Goal: Task Accomplishment & Management: Use online tool/utility

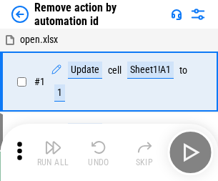
click at [53, 152] on img "button" at bounding box center [52, 147] width 17 height 17
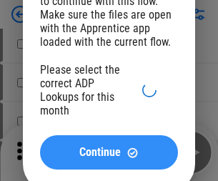
click at [109, 158] on span "Continue" at bounding box center [99, 152] width 41 height 11
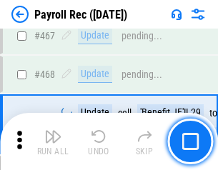
scroll to position [7623, 0]
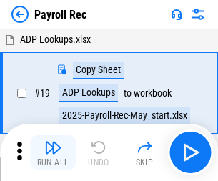
click at [53, 152] on img "button" at bounding box center [52, 147] width 17 height 17
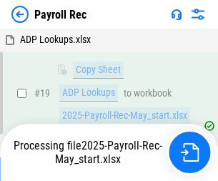
scroll to position [87, 0]
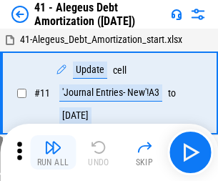
click at [53, 152] on img "button" at bounding box center [52, 147] width 17 height 17
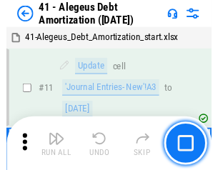
scroll to position [177, 0]
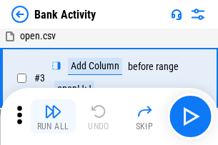
click at [53, 117] on img "button" at bounding box center [52, 111] width 17 height 17
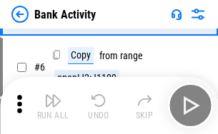
scroll to position [76, 0]
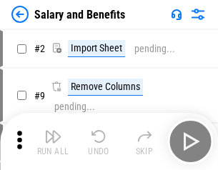
click at [53, 142] on img "button" at bounding box center [52, 136] width 17 height 17
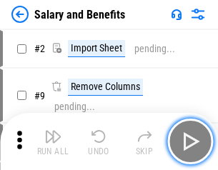
scroll to position [19, 0]
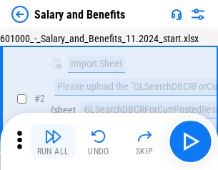
click at [53, 142] on img "button" at bounding box center [52, 136] width 17 height 17
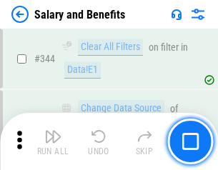
scroll to position [6697, 0]
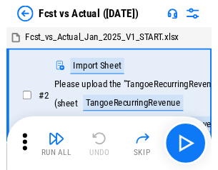
scroll to position [19, 0]
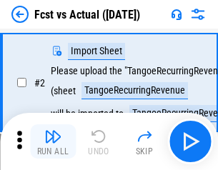
click at [53, 142] on img "button" at bounding box center [52, 136] width 17 height 17
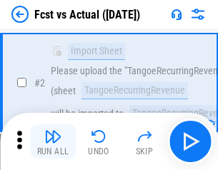
click at [53, 142] on img "button" at bounding box center [52, 136] width 17 height 17
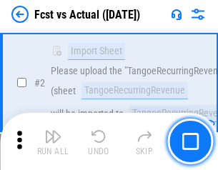
scroll to position [134, 0]
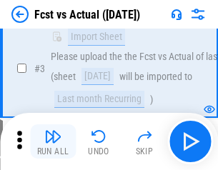
click at [53, 142] on img "button" at bounding box center [52, 136] width 17 height 17
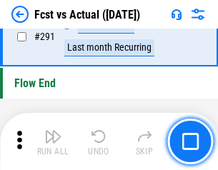
scroll to position [6769, 0]
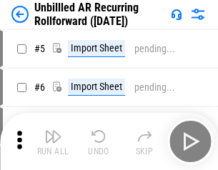
scroll to position [31, 0]
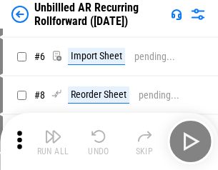
click at [53, 142] on img "button" at bounding box center [52, 136] width 17 height 17
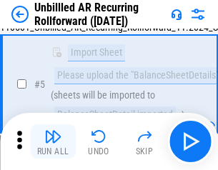
click at [53, 142] on img "button" at bounding box center [52, 136] width 17 height 17
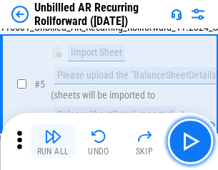
scroll to position [134, 0]
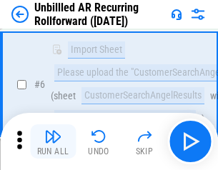
click at [53, 142] on img "button" at bounding box center [52, 136] width 17 height 17
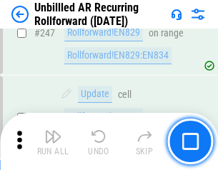
scroll to position [4858, 0]
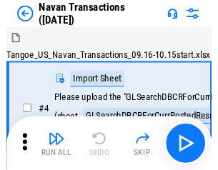
scroll to position [23, 0]
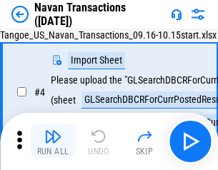
click at [53, 142] on img "button" at bounding box center [52, 136] width 17 height 17
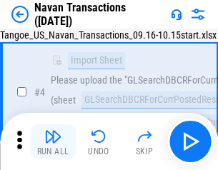
click at [53, 142] on img "button" at bounding box center [52, 136] width 17 height 17
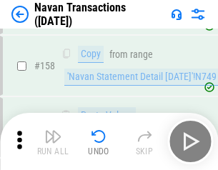
scroll to position [4637, 0]
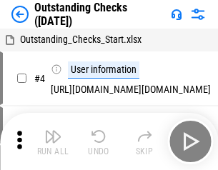
click at [53, 142] on img "button" at bounding box center [52, 136] width 17 height 17
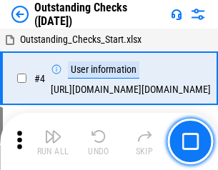
scroll to position [60, 0]
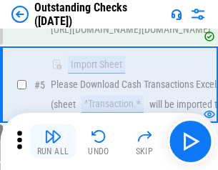
click at [53, 142] on img "button" at bounding box center [52, 136] width 17 height 17
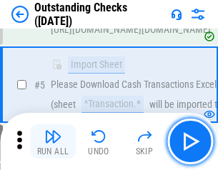
scroll to position [149, 0]
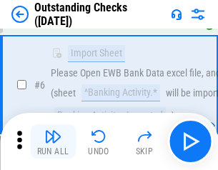
click at [53, 142] on img "button" at bounding box center [52, 136] width 17 height 17
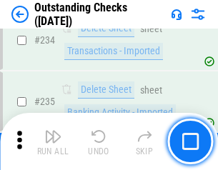
scroll to position [4343, 0]
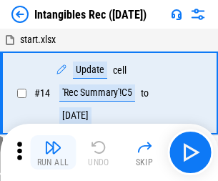
click at [53, 152] on img "button" at bounding box center [52, 147] width 17 height 17
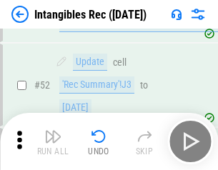
scroll to position [557, 0]
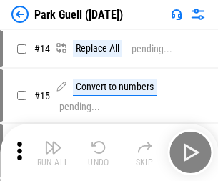
click at [53, 142] on img "button" at bounding box center [52, 147] width 17 height 17
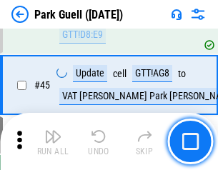
scroll to position [1789, 0]
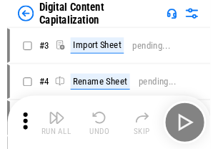
scroll to position [41, 0]
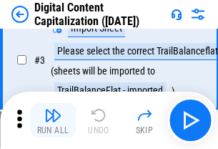
click at [53, 120] on img "button" at bounding box center [52, 115] width 17 height 17
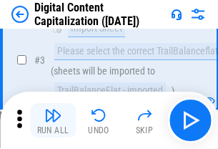
click at [53, 120] on img "button" at bounding box center [52, 115] width 17 height 17
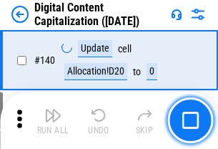
scroll to position [1517, 0]
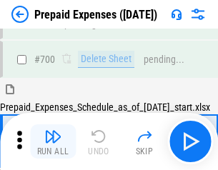
click at [53, 142] on img "button" at bounding box center [52, 136] width 17 height 17
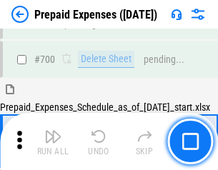
scroll to position [3849, 0]
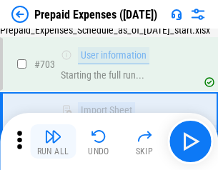
click at [53, 142] on img "button" at bounding box center [52, 136] width 17 height 17
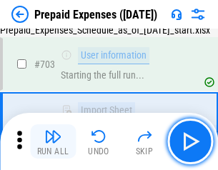
scroll to position [3933, 0]
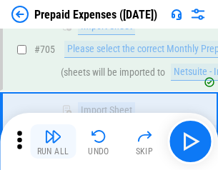
click at [53, 142] on img "button" at bounding box center [52, 136] width 17 height 17
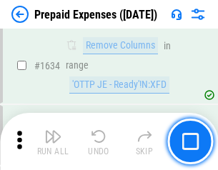
scroll to position [13926, 0]
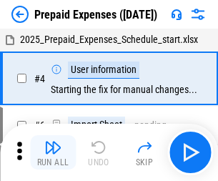
click at [53, 152] on img "button" at bounding box center [52, 147] width 17 height 17
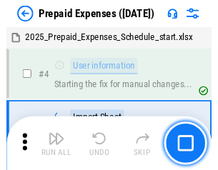
scroll to position [63, 0]
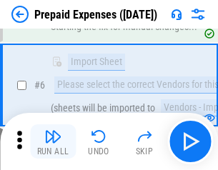
click at [53, 142] on img "button" at bounding box center [52, 136] width 17 height 17
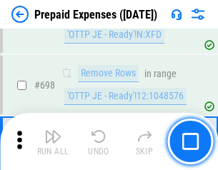
scroll to position [4981, 0]
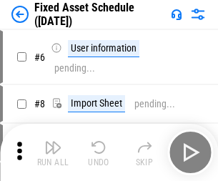
click at [53, 152] on img "button" at bounding box center [52, 147] width 17 height 17
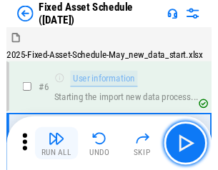
scroll to position [77, 0]
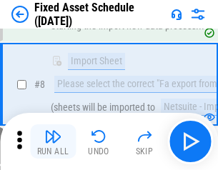
click at [53, 142] on img "button" at bounding box center [52, 136] width 17 height 17
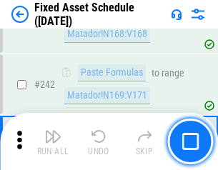
scroll to position [4431, 0]
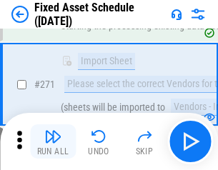
click at [53, 142] on img "button" at bounding box center [52, 136] width 17 height 17
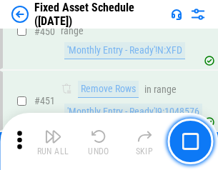
scroll to position [6394, 0]
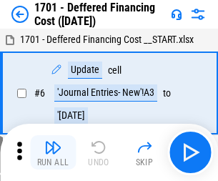
click at [53, 152] on img "button" at bounding box center [52, 147] width 17 height 17
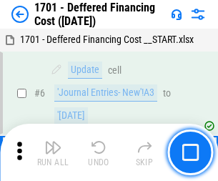
scroll to position [172, 0]
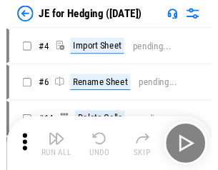
scroll to position [2, 0]
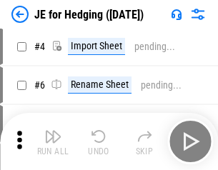
click at [53, 142] on img "button" at bounding box center [52, 136] width 17 height 17
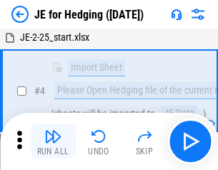
click at [53, 142] on img "button" at bounding box center [52, 136] width 17 height 17
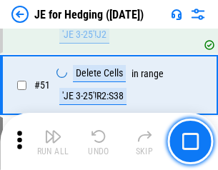
scroll to position [926, 0]
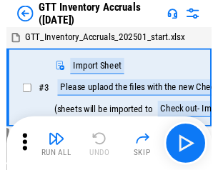
scroll to position [2, 0]
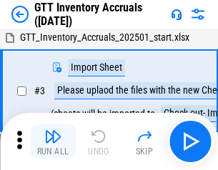
click at [53, 142] on img "button" at bounding box center [52, 136] width 17 height 17
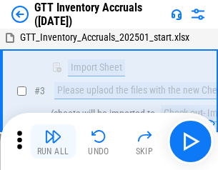
click at [53, 142] on img "button" at bounding box center [52, 136] width 17 height 17
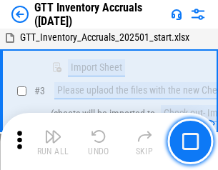
scroll to position [92, 0]
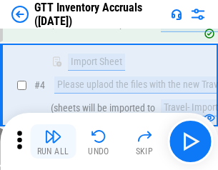
click at [53, 142] on img "button" at bounding box center [52, 136] width 17 height 17
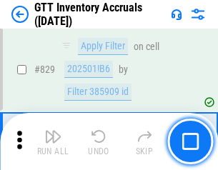
scroll to position [10857, 0]
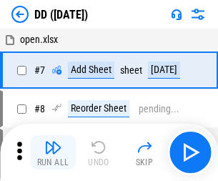
click at [53, 152] on img "button" at bounding box center [52, 147] width 17 height 17
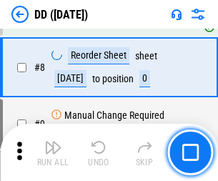
scroll to position [138, 0]
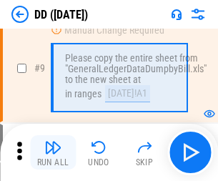
click at [53, 152] on img "button" at bounding box center [52, 147] width 17 height 17
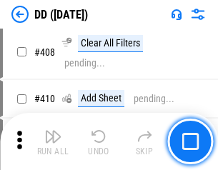
scroll to position [6400, 0]
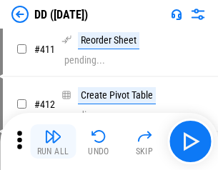
click at [53, 142] on img "button" at bounding box center [52, 136] width 17 height 17
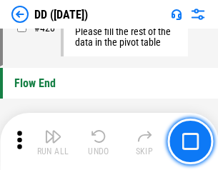
scroll to position [6846, 0]
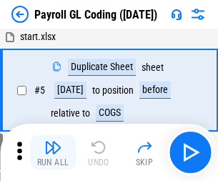
click at [53, 152] on img "button" at bounding box center [52, 147] width 17 height 17
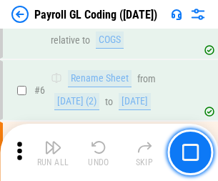
scroll to position [172, 0]
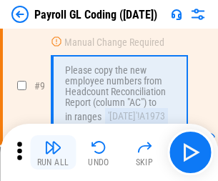
click at [53, 152] on img "button" at bounding box center [52, 147] width 17 height 17
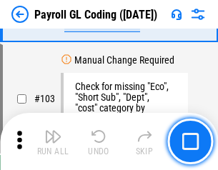
scroll to position [3356, 0]
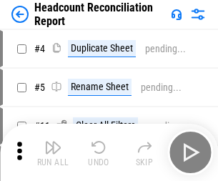
click at [53, 152] on img "button" at bounding box center [52, 147] width 17 height 17
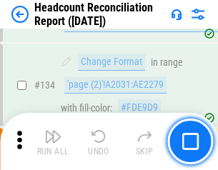
scroll to position [1719, 0]
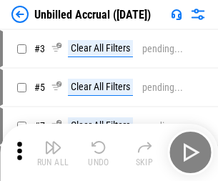
click at [53, 152] on img "button" at bounding box center [52, 147] width 17 height 17
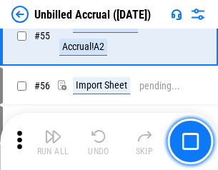
scroll to position [1493, 0]
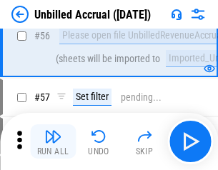
click at [53, 142] on img "button" at bounding box center [52, 136] width 17 height 17
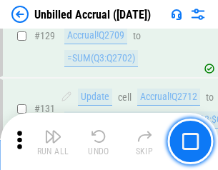
scroll to position [4260, 0]
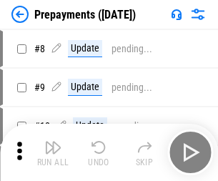
click at [53, 152] on img "button" at bounding box center [52, 147] width 17 height 17
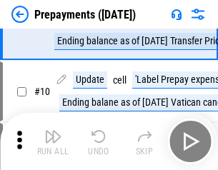
scroll to position [89, 0]
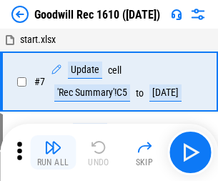
click at [53, 152] on img "button" at bounding box center [52, 147] width 17 height 17
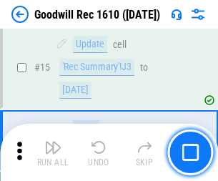
scroll to position [245, 0]
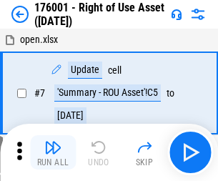
click at [53, 152] on img "button" at bounding box center [52, 147] width 17 height 17
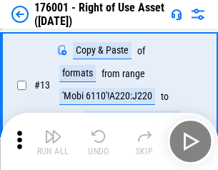
scroll to position [92, 0]
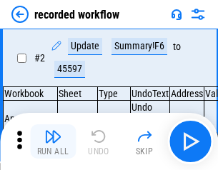
click at [53, 142] on img "button" at bounding box center [52, 136] width 17 height 17
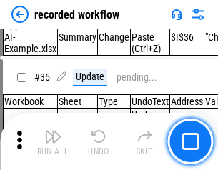
scroll to position [4471, 0]
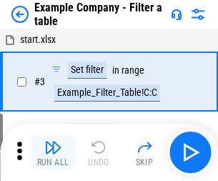
click at [53, 152] on img "button" at bounding box center [52, 147] width 17 height 17
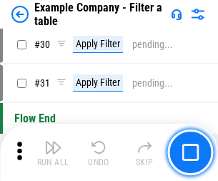
scroll to position [1309, 0]
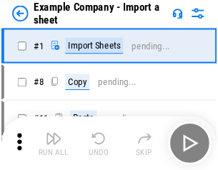
scroll to position [22, 0]
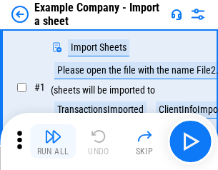
click at [53, 142] on img "button" at bounding box center [52, 136] width 17 height 17
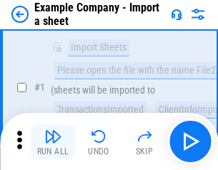
click at [53, 142] on img "button" at bounding box center [52, 136] width 17 height 17
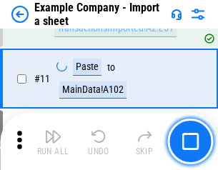
scroll to position [316, 0]
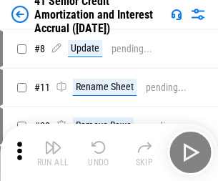
click at [53, 142] on img "button" at bounding box center [52, 147] width 17 height 17
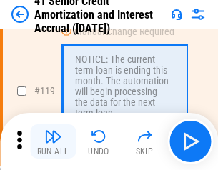
click at [53, 142] on img "button" at bounding box center [52, 136] width 17 height 17
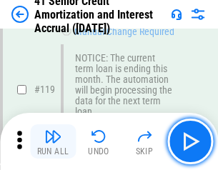
scroll to position [1350, 0]
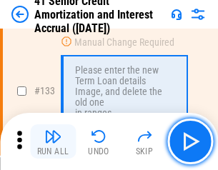
click at [53, 142] on img "button" at bounding box center [52, 136] width 17 height 17
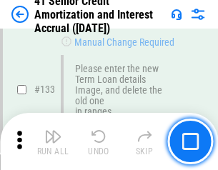
scroll to position [1495, 0]
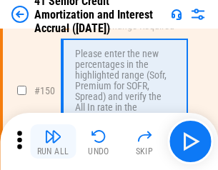
click at [53, 142] on img "button" at bounding box center [52, 136] width 17 height 17
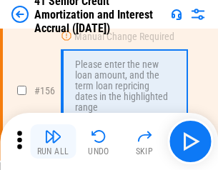
click at [53, 142] on img "button" at bounding box center [52, 136] width 17 height 17
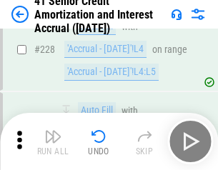
scroll to position [3203, 0]
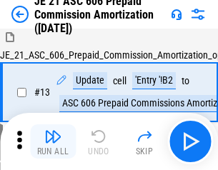
click at [53, 142] on img "button" at bounding box center [52, 136] width 17 height 17
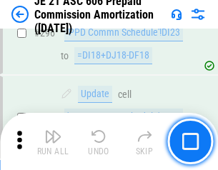
scroll to position [2632, 0]
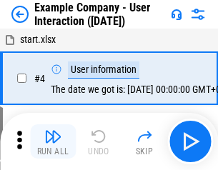
click at [53, 142] on img "button" at bounding box center [52, 136] width 17 height 17
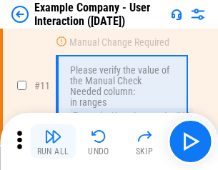
click at [53, 142] on img "button" at bounding box center [52, 136] width 17 height 17
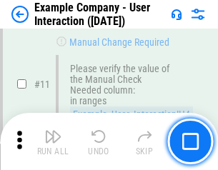
scroll to position [310, 0]
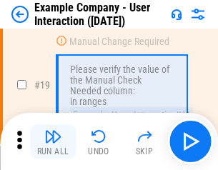
click at [53, 142] on img "button" at bounding box center [52, 136] width 17 height 17
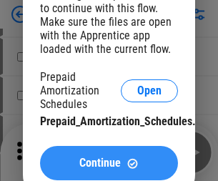
click at [109, 163] on span "Continue" at bounding box center [99, 162] width 41 height 11
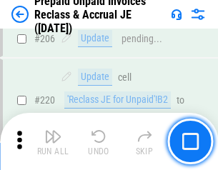
scroll to position [1854, 0]
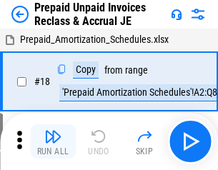
click at [53, 142] on img "button" at bounding box center [52, 136] width 17 height 17
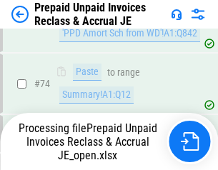
scroll to position [1094, 0]
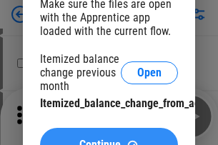
click at [109, 139] on span "Continue" at bounding box center [99, 144] width 41 height 11
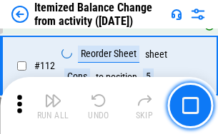
scroll to position [2392, 0]
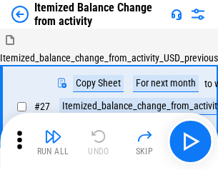
scroll to position [22, 0]
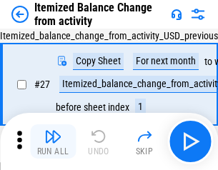
click at [53, 142] on img "button" at bounding box center [52, 136] width 17 height 17
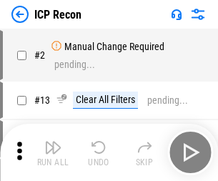
scroll to position [6, 0]
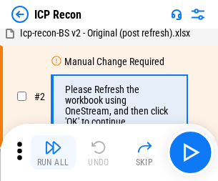
click at [53, 152] on img "button" at bounding box center [52, 147] width 17 height 17
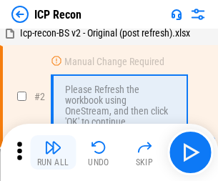
click at [53, 152] on img "button" at bounding box center [52, 147] width 17 height 17
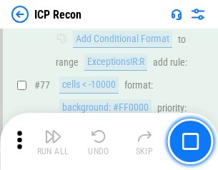
scroll to position [1285, 0]
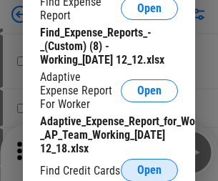
click at [149, 170] on span "Open" at bounding box center [149, 169] width 24 height 11
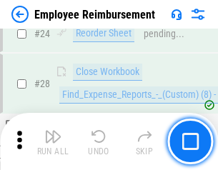
scroll to position [669, 0]
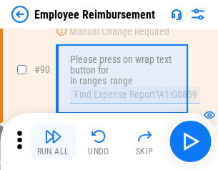
click at [53, 142] on img "button" at bounding box center [52, 136] width 17 height 17
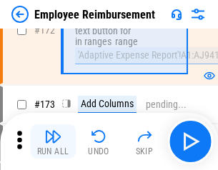
click at [53, 142] on img "button" at bounding box center [52, 136] width 17 height 17
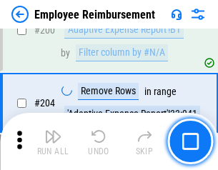
scroll to position [3619, 0]
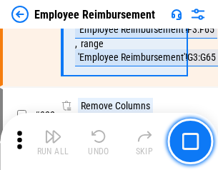
click at [53, 142] on img "button" at bounding box center [52, 136] width 17 height 17
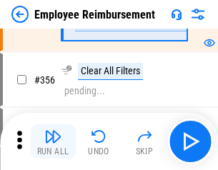
click at [53, 142] on img "button" at bounding box center [52, 136] width 17 height 17
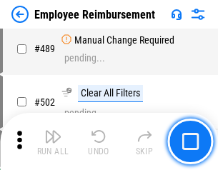
scroll to position [9091, 0]
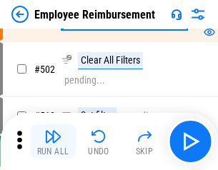
click at [53, 142] on img "button" at bounding box center [52, 136] width 17 height 17
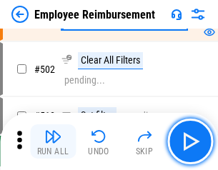
click at [53, 142] on img "button" at bounding box center [52, 136] width 17 height 17
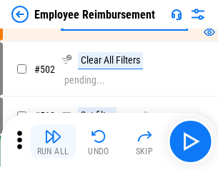
click at [53, 142] on img "button" at bounding box center [52, 136] width 17 height 17
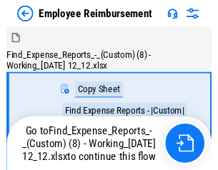
scroll to position [49, 0]
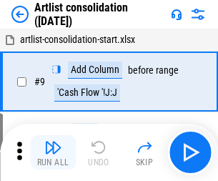
click at [53, 152] on img "button" at bounding box center [52, 147] width 17 height 17
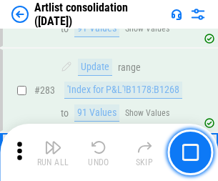
scroll to position [5915, 0]
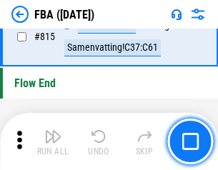
scroll to position [12804, 0]
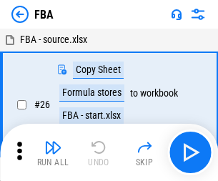
scroll to position [14, 0]
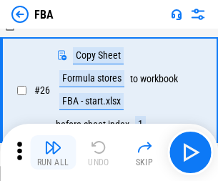
click at [53, 152] on img "button" at bounding box center [52, 147] width 17 height 17
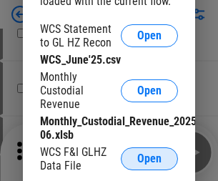
click at [149, 159] on span "Open" at bounding box center [149, 158] width 24 height 11
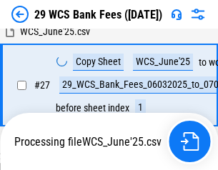
scroll to position [285, 0]
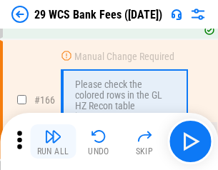
click at [53, 142] on img "button" at bounding box center [52, 136] width 17 height 17
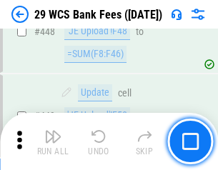
scroll to position [6926, 0]
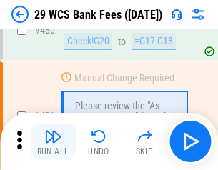
click at [53, 142] on img "button" at bounding box center [52, 136] width 17 height 17
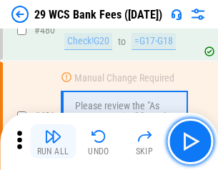
scroll to position [7375, 0]
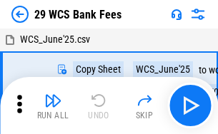
scroll to position [26, 0]
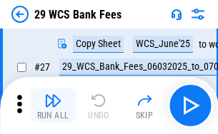
click at [53, 106] on img "button" at bounding box center [52, 100] width 17 height 17
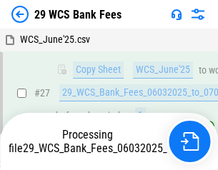
scroll to position [285, 0]
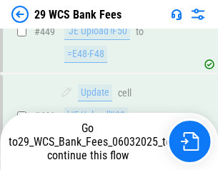
scroll to position [7276, 0]
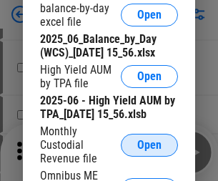
click at [149, 151] on span "Open" at bounding box center [149, 144] width 24 height 11
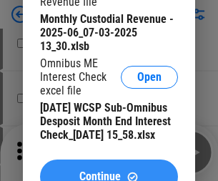
click at [109, 171] on span "Continue" at bounding box center [99, 176] width 41 height 11
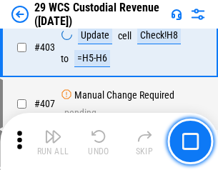
scroll to position [6625, 0]
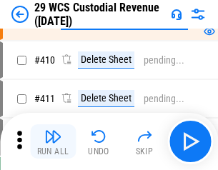
click at [53, 142] on img "button" at bounding box center [52, 136] width 17 height 17
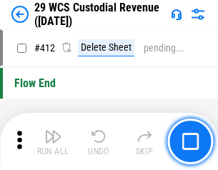
scroll to position [6831, 0]
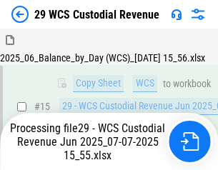
scroll to position [1072, 0]
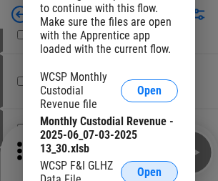
click at [149, 170] on span "Open" at bounding box center [149, 172] width 24 height 11
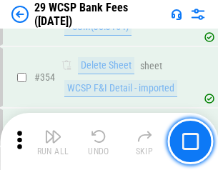
scroll to position [4755, 0]
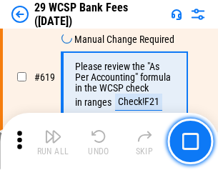
click at [53, 142] on img "button" at bounding box center [52, 136] width 17 height 17
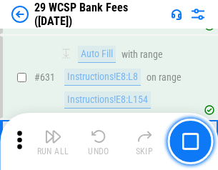
scroll to position [8244, 0]
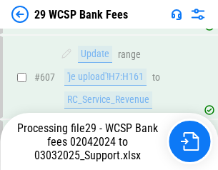
scroll to position [7706, 0]
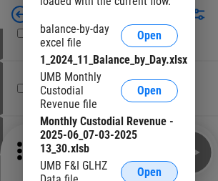
click at [149, 170] on span "Open" at bounding box center [149, 172] width 24 height 11
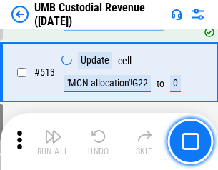
scroll to position [6918, 0]
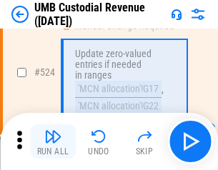
click at [53, 142] on img "button" at bounding box center [52, 136] width 17 height 17
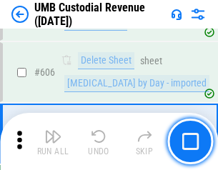
scroll to position [8256, 0]
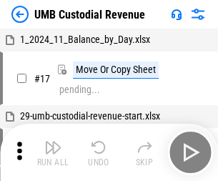
scroll to position [11, 0]
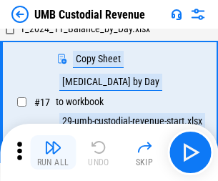
click at [53, 152] on img "button" at bounding box center [52, 147] width 17 height 17
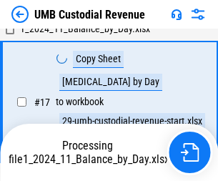
scroll to position [210, 0]
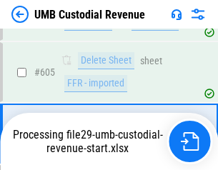
scroll to position [8162, 0]
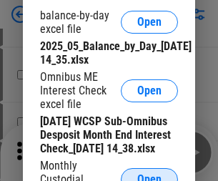
click at [149, 174] on span "Open" at bounding box center [149, 179] width 24 height 11
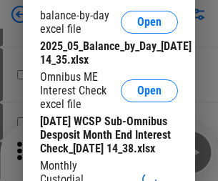
scroll to position [272, 0]
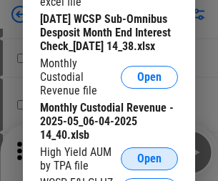
click at [149, 164] on span "Open" at bounding box center [149, 158] width 24 height 11
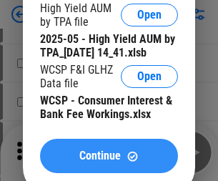
click at [109, 162] on span "Continue" at bounding box center [99, 155] width 41 height 11
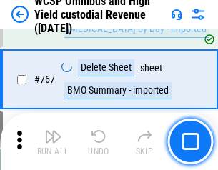
scroll to position [11655, 0]
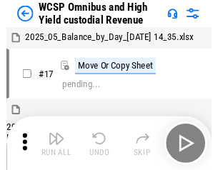
scroll to position [8, 0]
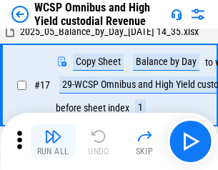
click at [53, 142] on img "button" at bounding box center [52, 136] width 17 height 17
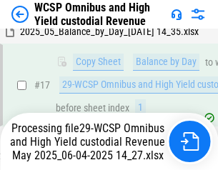
scroll to position [298, 0]
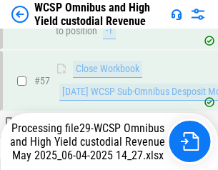
scroll to position [1468, 0]
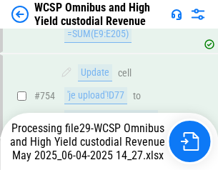
scroll to position [11622, 0]
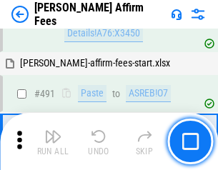
scroll to position [3889, 0]
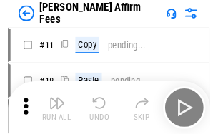
scroll to position [14, 0]
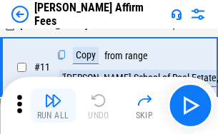
click at [53, 106] on img "button" at bounding box center [52, 100] width 17 height 17
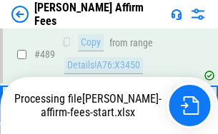
scroll to position [3751, 0]
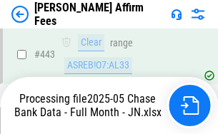
scroll to position [3751, 0]
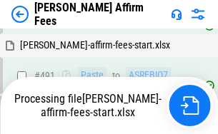
scroll to position [3907, 0]
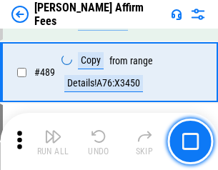
scroll to position [3733, 0]
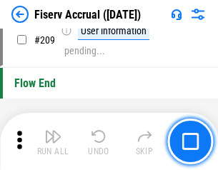
scroll to position [4442, 0]
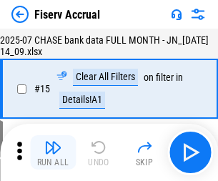
click at [53, 152] on img "button" at bounding box center [52, 147] width 17 height 17
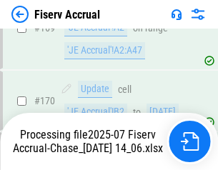
scroll to position [3856, 0]
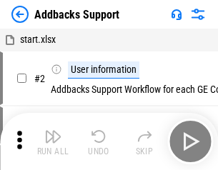
click at [53, 142] on img "button" at bounding box center [52, 136] width 17 height 17
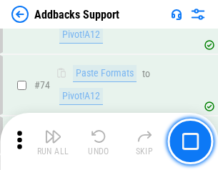
scroll to position [1041, 0]
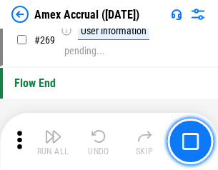
scroll to position [4189, 0]
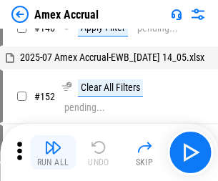
click at [53, 152] on img "button" at bounding box center [52, 147] width 17 height 17
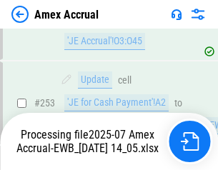
scroll to position [4262, 0]
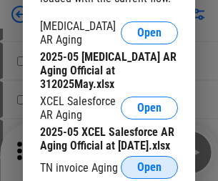
click at [149, 163] on span "Open" at bounding box center [149, 167] width 24 height 11
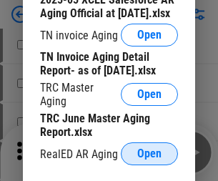
click at [149, 149] on span "Open" at bounding box center [149, 153] width 24 height 11
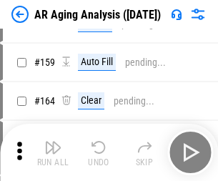
scroll to position [545, 0]
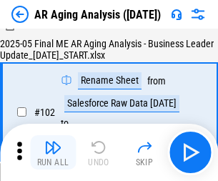
click at [53, 152] on img "button" at bounding box center [52, 147] width 17 height 17
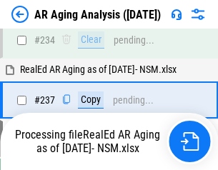
scroll to position [2217, 0]
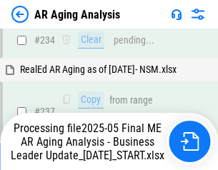
scroll to position [2201, 0]
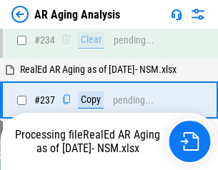
scroll to position [2260, 0]
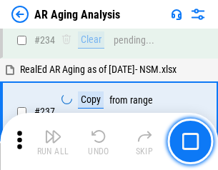
scroll to position [2201, 0]
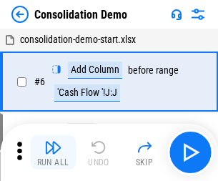
click at [53, 152] on img "button" at bounding box center [52, 147] width 17 height 17
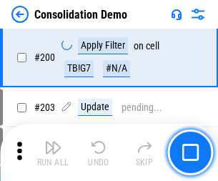
scroll to position [4485, 0]
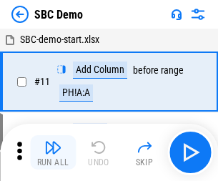
click at [53, 152] on img "button" at bounding box center [52, 147] width 17 height 17
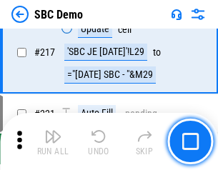
scroll to position [3531, 0]
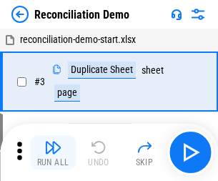
click at [53, 152] on img "button" at bounding box center [52, 147] width 17 height 17
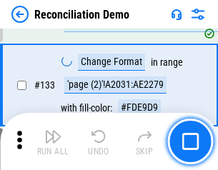
scroll to position [1699, 0]
